Goal: Navigation & Orientation: Go to known website

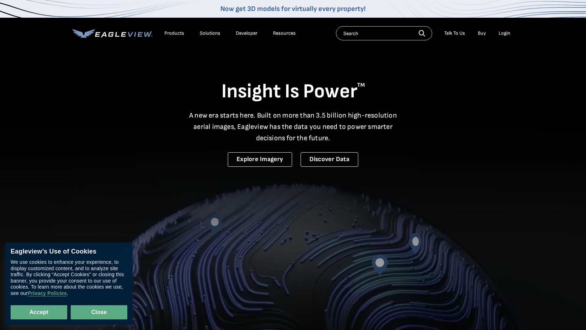
click at [76, 312] on button "Close" at bounding box center [99, 312] width 57 height 14
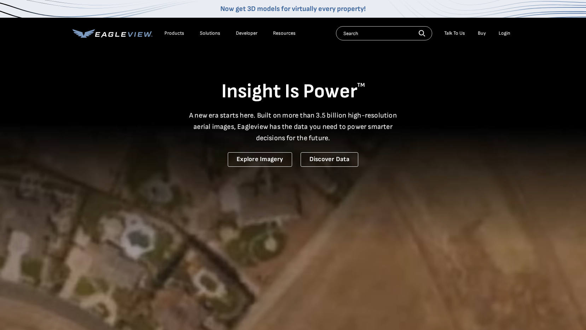
click at [484, 59] on div "Insight Is Power TM A new era starts here. Built on more than 3.5 billion high-…" at bounding box center [294, 107] width 442 height 119
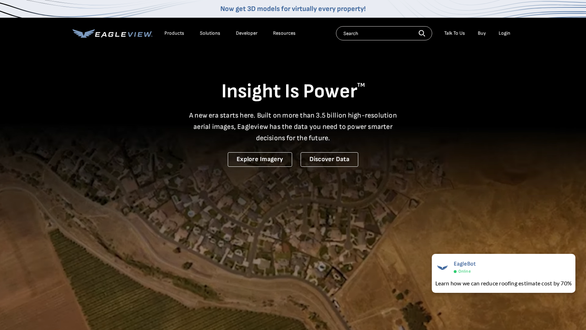
click at [453, 109] on div "Insight Is Power TM A new era starts here. Built on more than 3.5 billion high-…" at bounding box center [294, 107] width 442 height 119
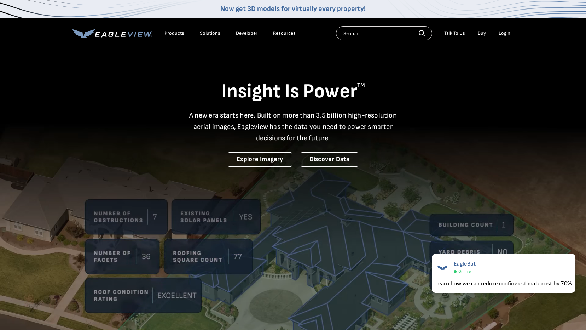
click at [377, 81] on h1 "Insight Is Power TM" at bounding box center [294, 91] width 442 height 25
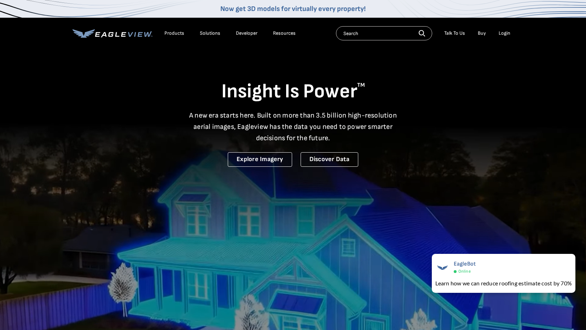
click at [313, 122] on p "A new era starts here. Built on more than 3.5 billion high-resolution aerial im…" at bounding box center [293, 127] width 217 height 34
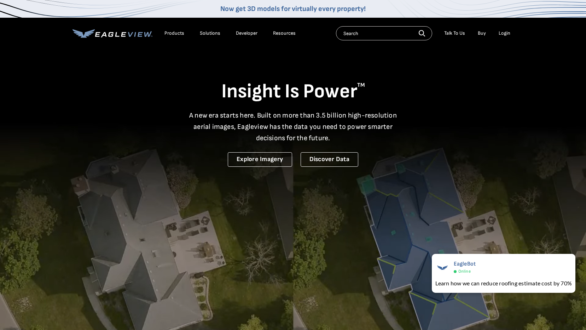
click at [298, 137] on p "A new era starts here. Built on more than 3.5 billion high-resolution aerial im…" at bounding box center [293, 127] width 217 height 34
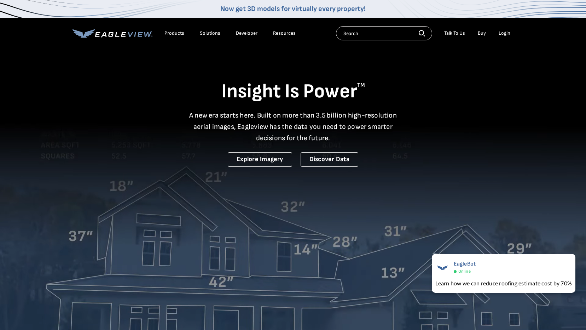
click at [311, 123] on p "A new era starts here. Built on more than 3.5 billion high-resolution aerial im…" at bounding box center [293, 127] width 217 height 34
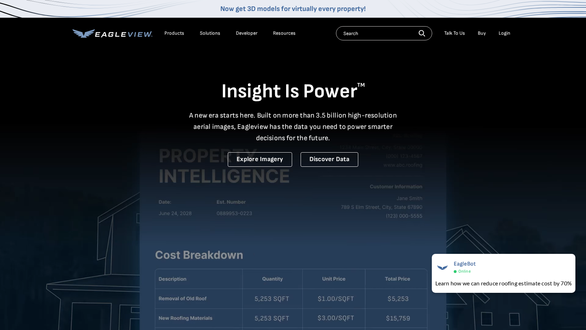
click at [328, 117] on p "A new era starts here. Built on more than 3.5 billion high-resolution aerial im…" at bounding box center [293, 127] width 217 height 34
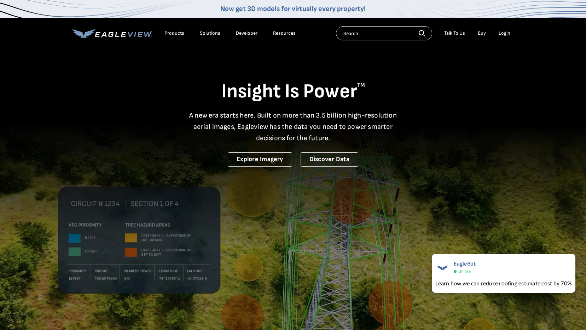
click at [502, 34] on div "Login" at bounding box center [505, 33] width 12 height 6
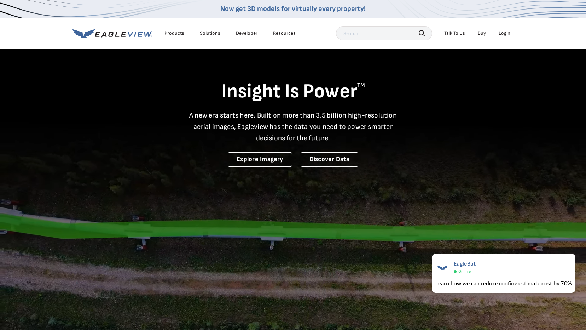
click at [504, 34] on div "Login" at bounding box center [505, 33] width 12 height 6
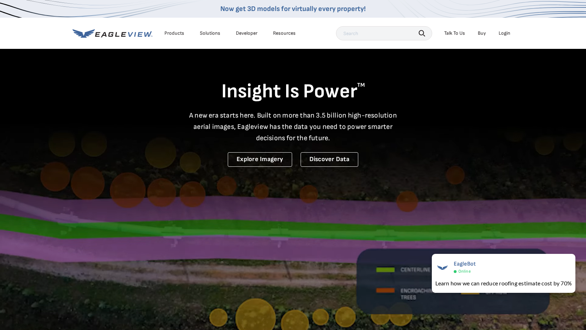
click at [507, 33] on div "Login" at bounding box center [505, 33] width 12 height 6
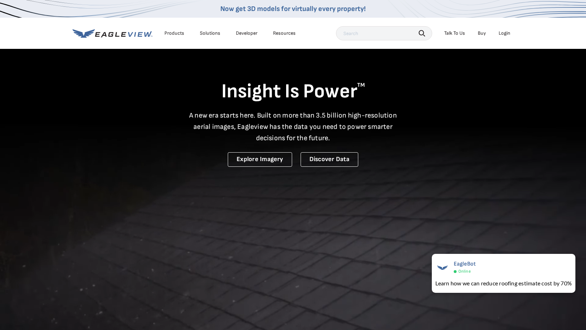
click at [507, 29] on li "Login" at bounding box center [504, 33] width 19 height 11
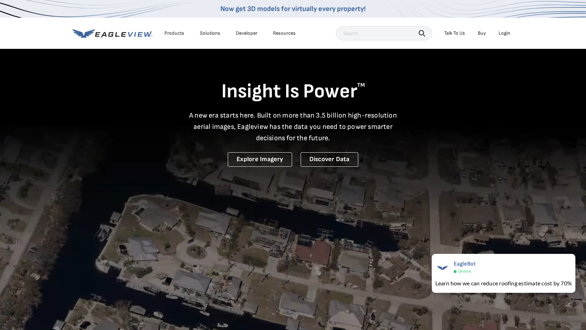
click at [504, 32] on div "Login" at bounding box center [505, 33] width 12 height 6
